Goal: Transaction & Acquisition: Purchase product/service

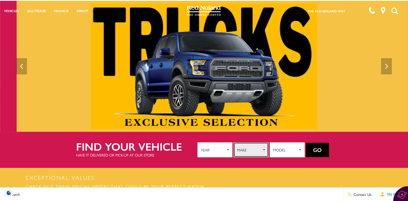
click at [264, 149] on span "combobox" at bounding box center [264, 149] width 2 height 1
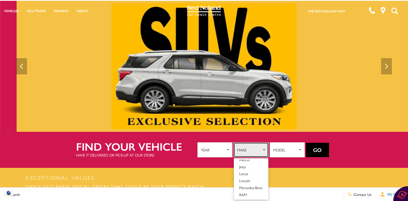
scroll to position [46, 0]
click at [242, 164] on span "Jeep" at bounding box center [242, 165] width 6 height 5
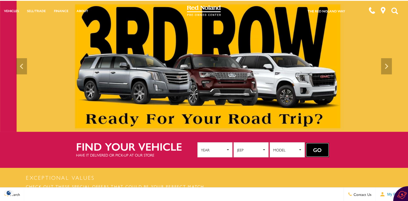
click at [318, 146] on button "Go" at bounding box center [317, 150] width 23 height 15
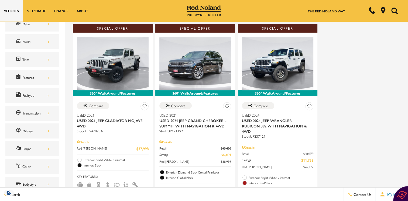
scroll to position [106, 0]
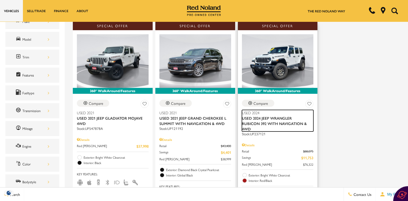
click at [255, 115] on span "Used 2024 Jeep Wrangler Rubicon 392 With Navigation & 4WD" at bounding box center [276, 123] width 68 height 16
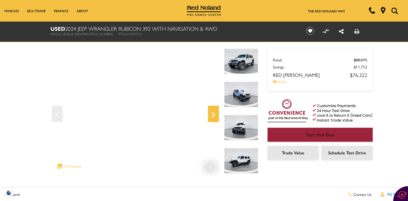
click at [213, 114] on icon "Next" at bounding box center [213, 114] width 3 height 5
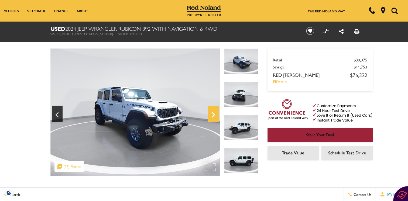
click at [212, 113] on icon "Next" at bounding box center [213, 114] width 3 height 5
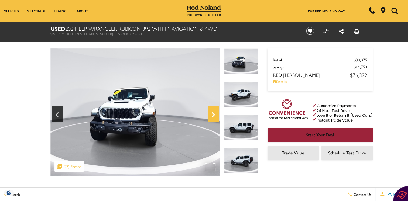
click at [212, 113] on icon "Next" at bounding box center [213, 114] width 3 height 5
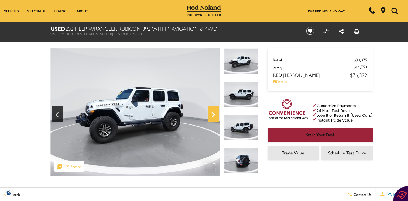
click at [212, 113] on icon "Next" at bounding box center [213, 114] width 3 height 5
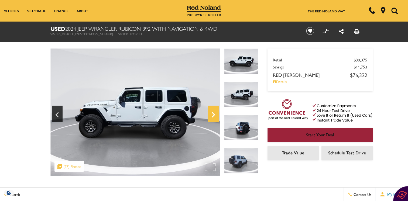
click at [212, 113] on icon "Next" at bounding box center [213, 114] width 3 height 5
